Goal: Task Accomplishment & Management: Use online tool/utility

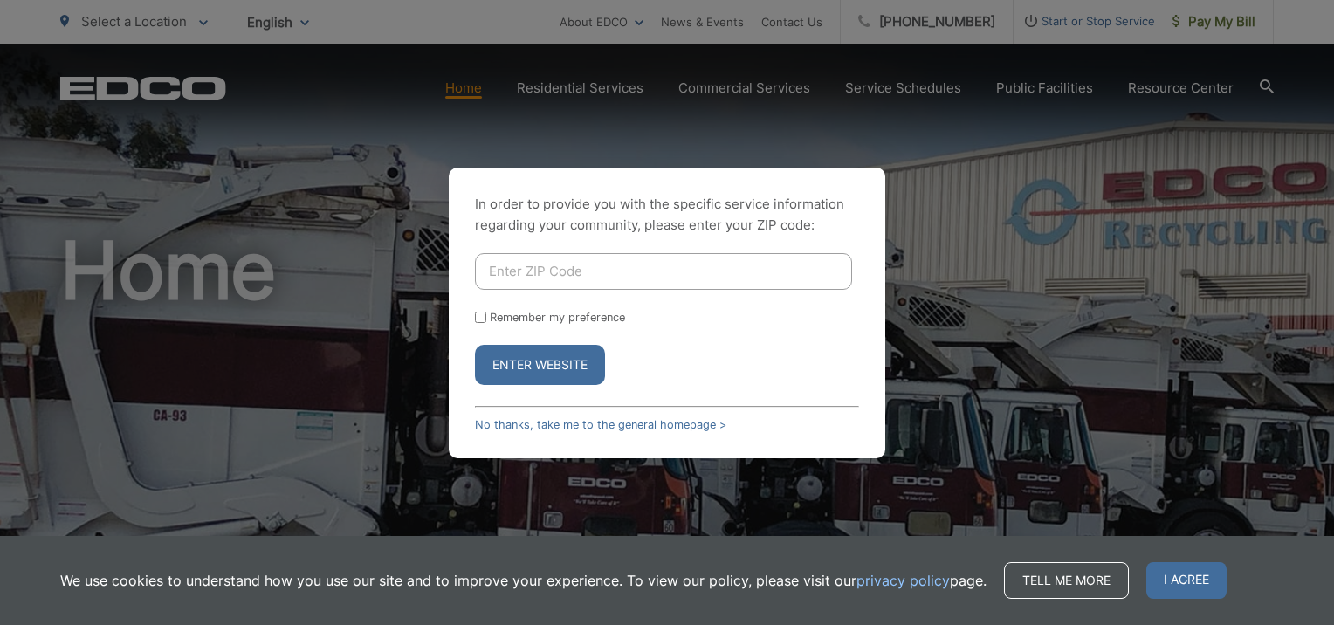
click at [602, 262] on input "Enter ZIP Code" at bounding box center [663, 271] width 377 height 37
type input "92123"
click at [540, 361] on button "Enter Website" at bounding box center [540, 365] width 130 height 40
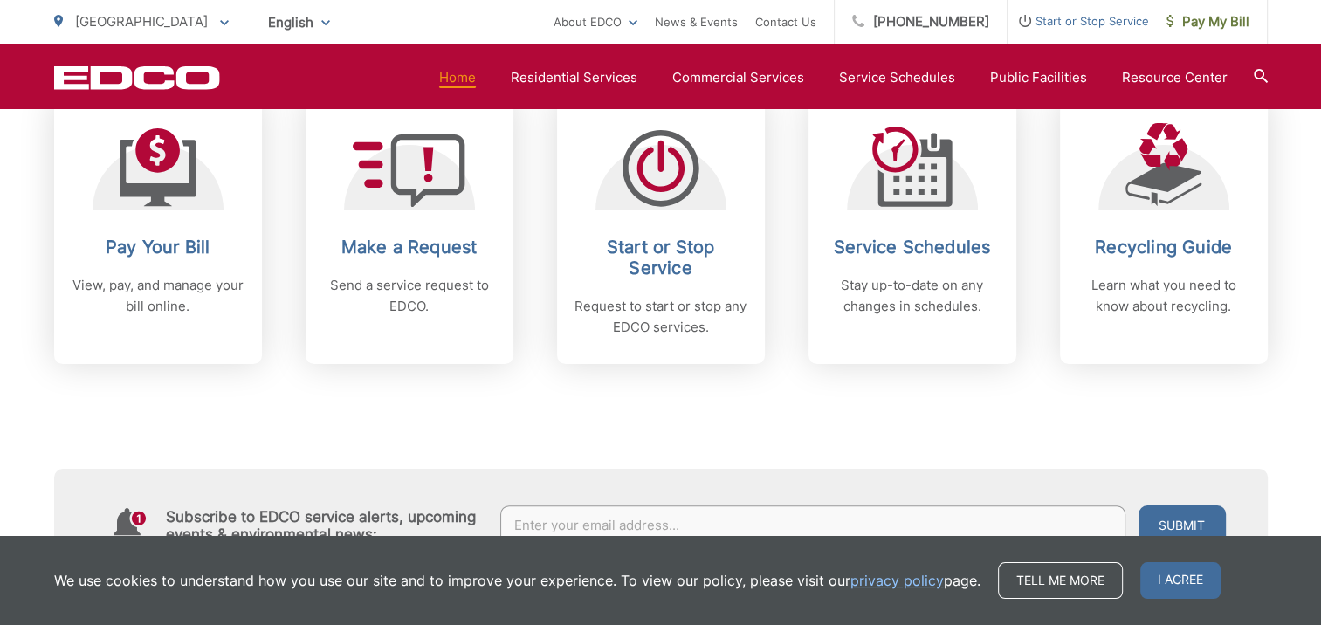
scroll to position [771, 0]
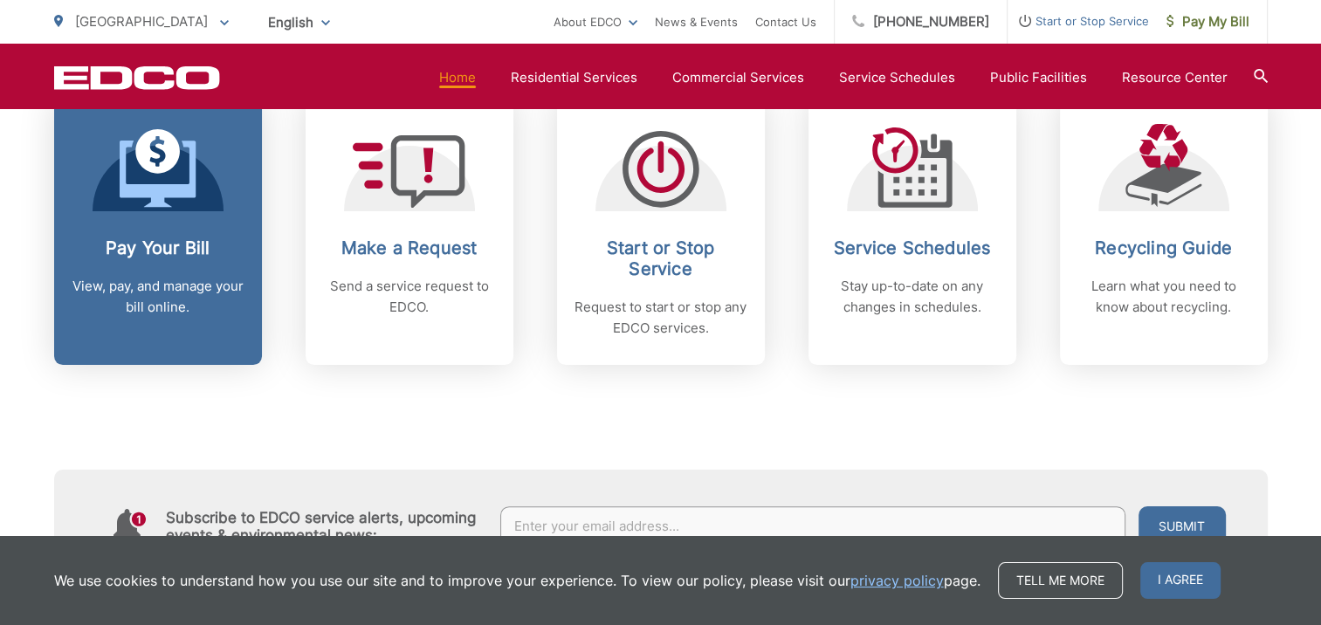
click at [196, 286] on p "View, pay, and manage your bill online." at bounding box center [158, 297] width 173 height 42
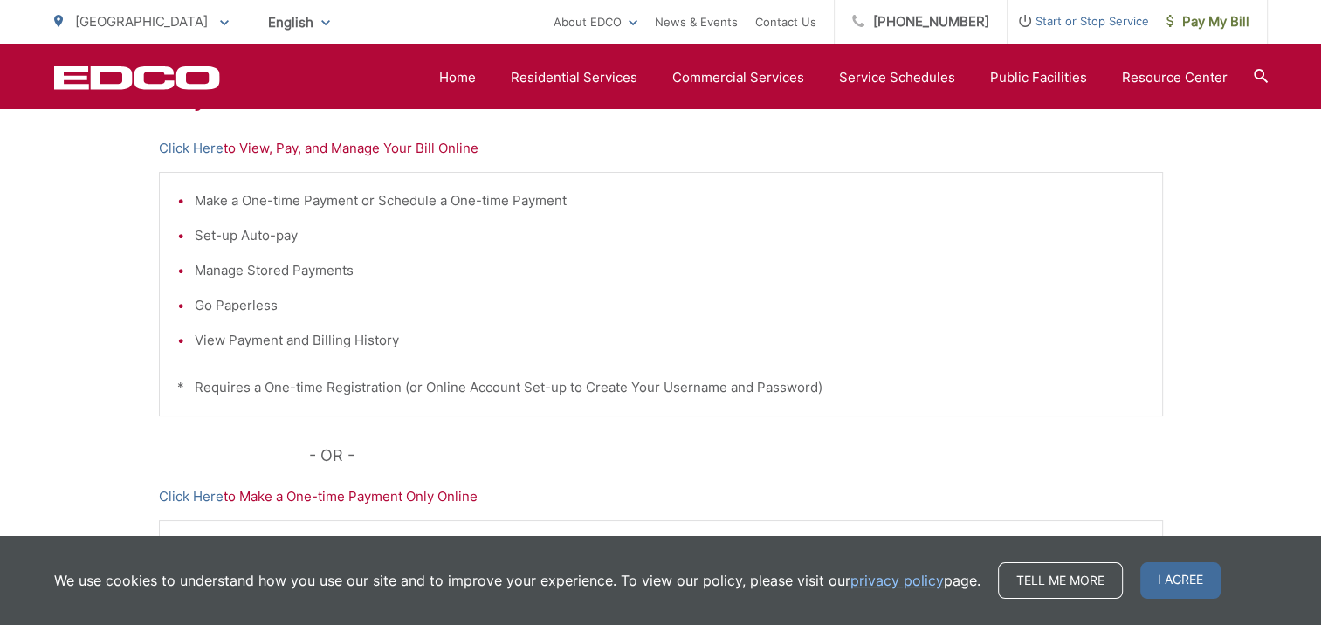
scroll to position [374, 0]
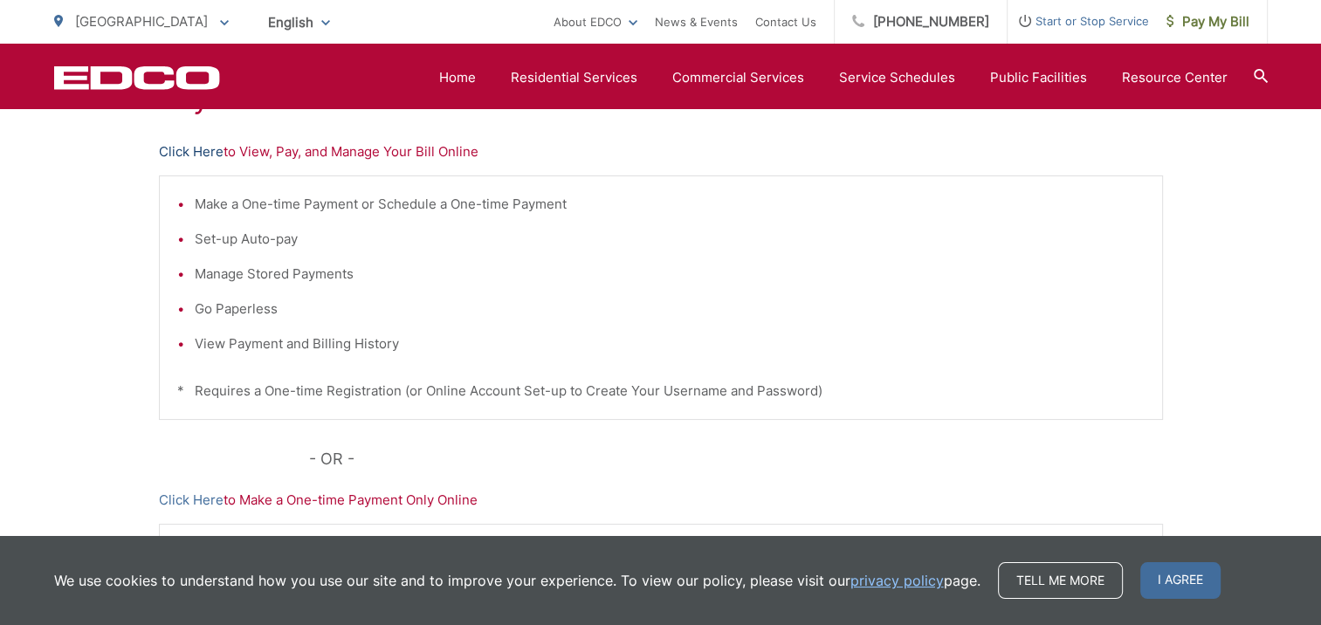
click at [198, 141] on link "Click Here" at bounding box center [191, 151] width 65 height 21
